Goal: Find specific page/section: Find specific page/section

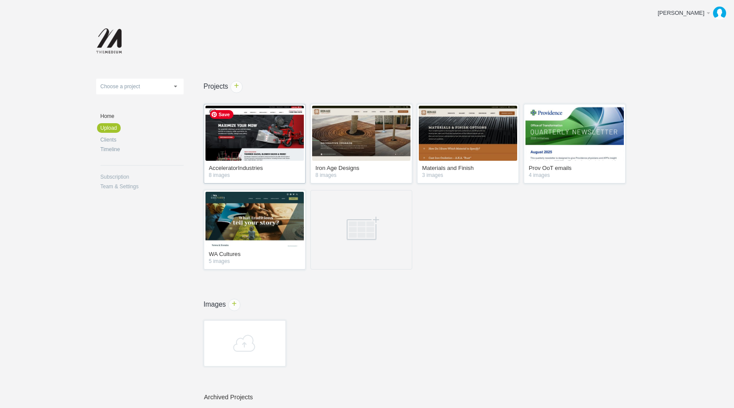
click at [262, 142] on img at bounding box center [254, 133] width 98 height 55
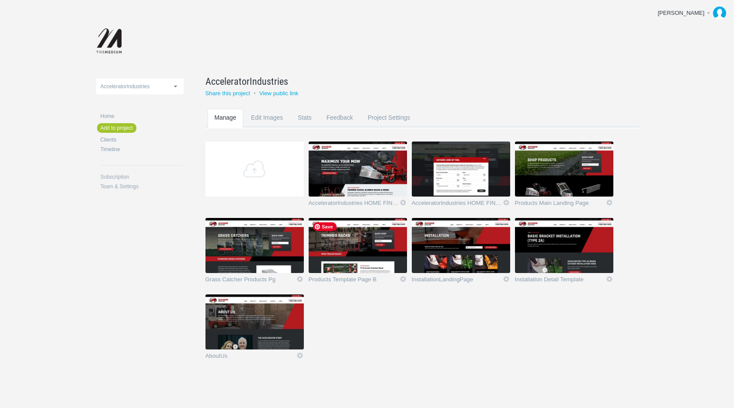
click at [389, 257] on img at bounding box center [358, 245] width 98 height 55
